Goal: Check status: Check status

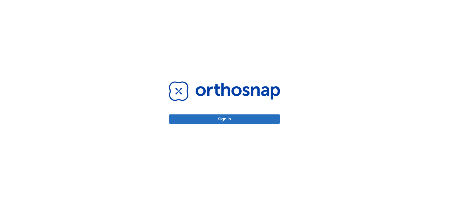
click at [209, 121] on button "Sign in" at bounding box center [224, 118] width 111 height 9
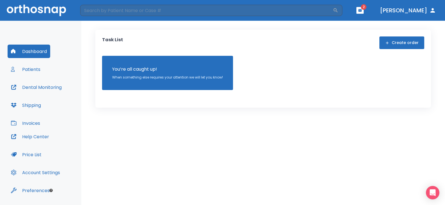
click at [31, 65] on button "Patients" at bounding box center [26, 69] width 36 height 13
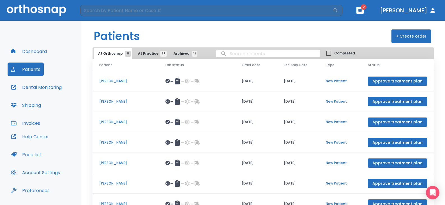
click at [230, 54] on input "search" at bounding box center [268, 53] width 104 height 11
type input "[PERSON_NAME]"
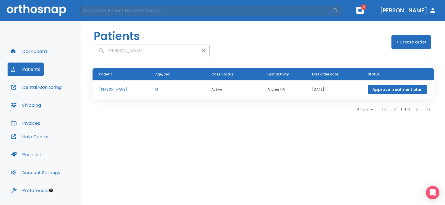
click at [119, 89] on p "[PERSON_NAME]" at bounding box center [120, 89] width 43 height 5
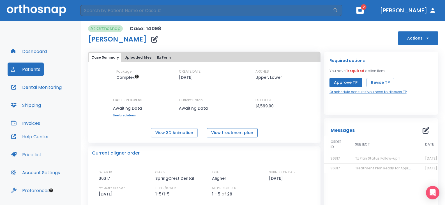
click at [218, 133] on button "View treatment plan" at bounding box center [232, 132] width 51 height 9
click at [167, 132] on button "View 3D Animation" at bounding box center [174, 132] width 47 height 9
click at [176, 134] on button "View 3D Animation" at bounding box center [174, 132] width 47 height 9
